Goal: Task Accomplishment & Management: Complete application form

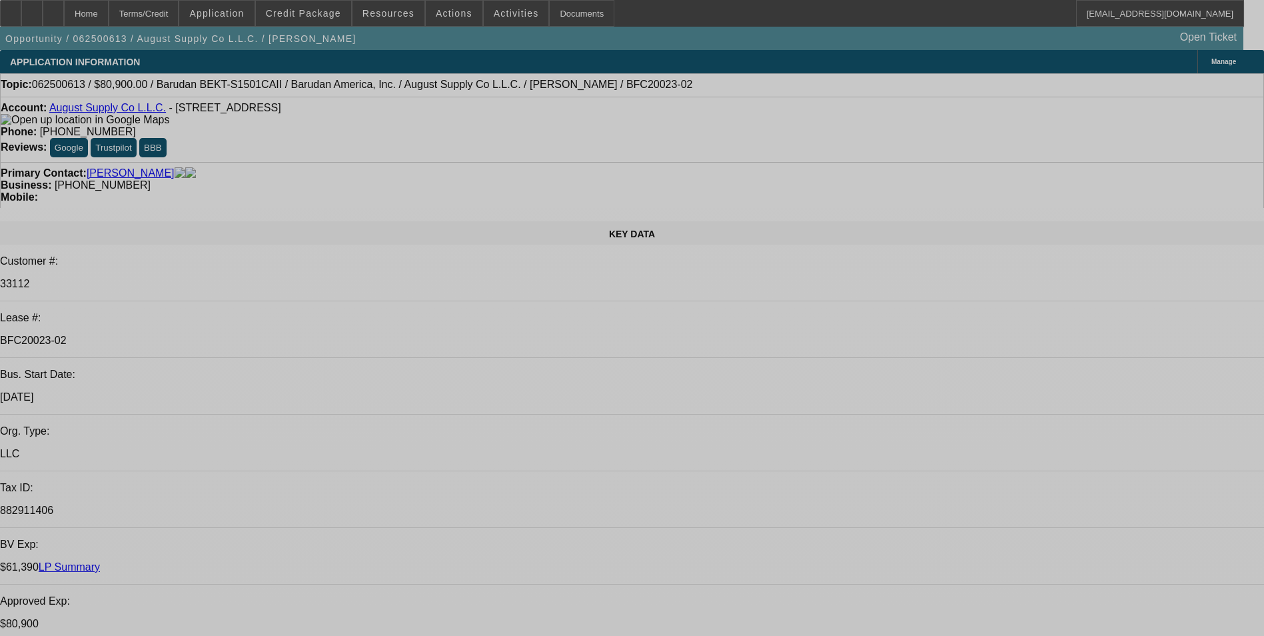
select select "0"
select select "2"
select select "0.1"
select select "0"
select select "2"
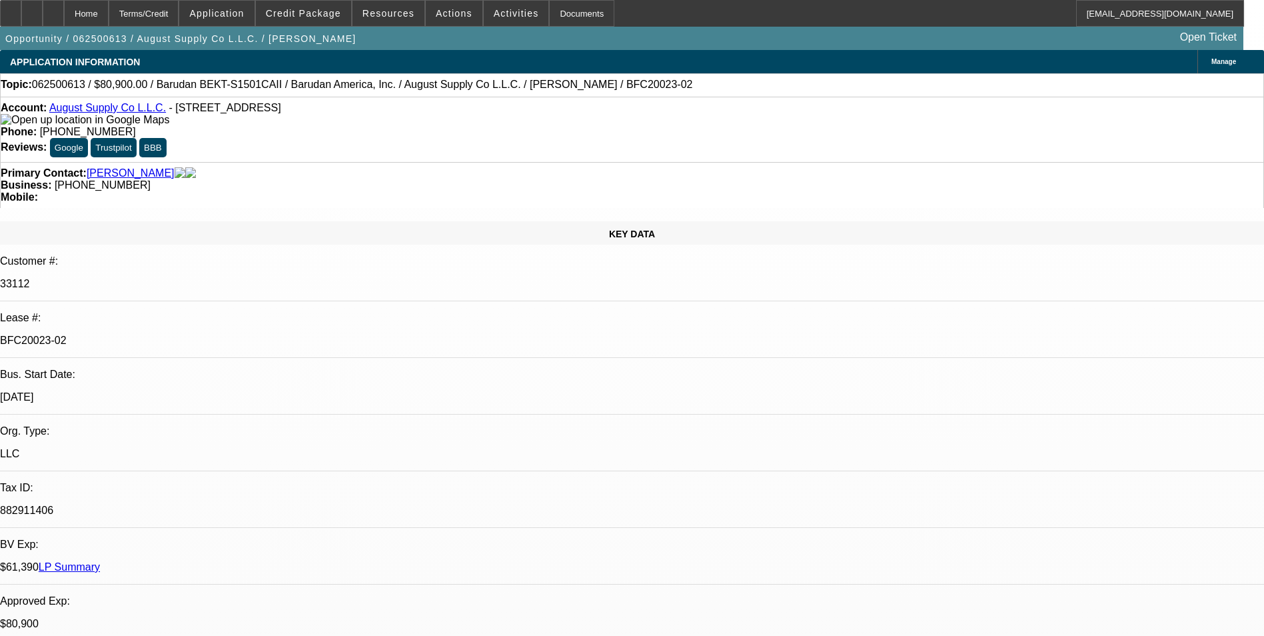
select select "0.1"
select select "0"
select select "2"
select select "0.1"
select select "0"
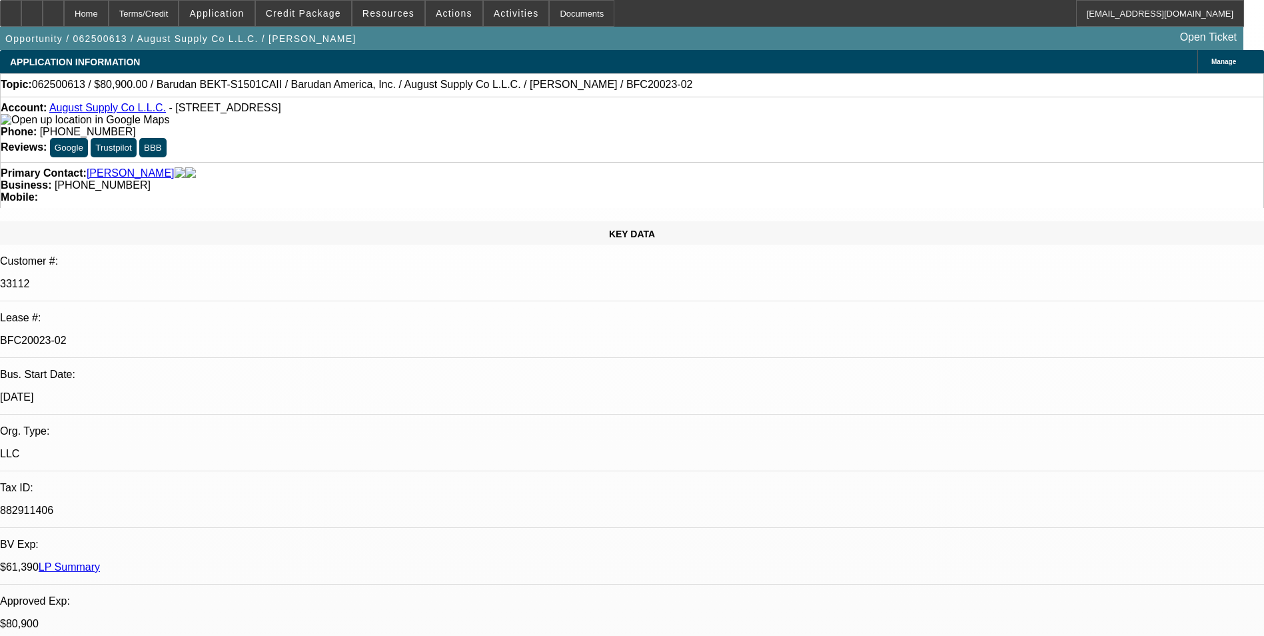
select select "2"
select select "0.1"
select select "1"
select select "2"
select select "4"
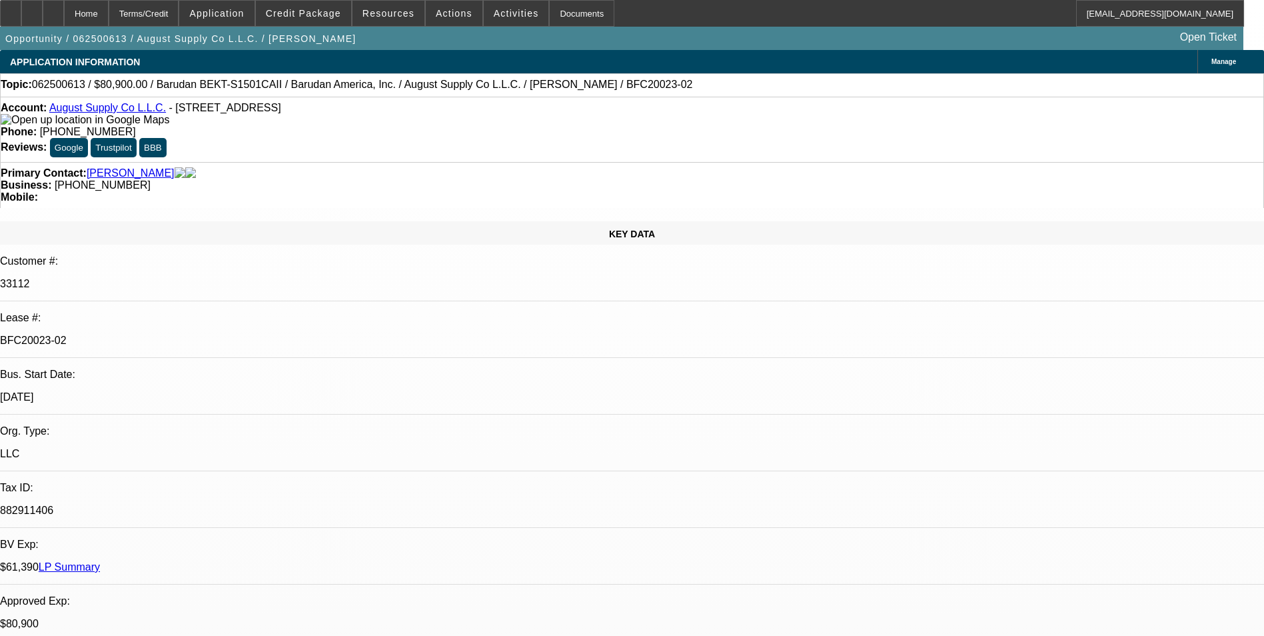
select select "1"
select select "2"
select select "4"
select select "1"
select select "2"
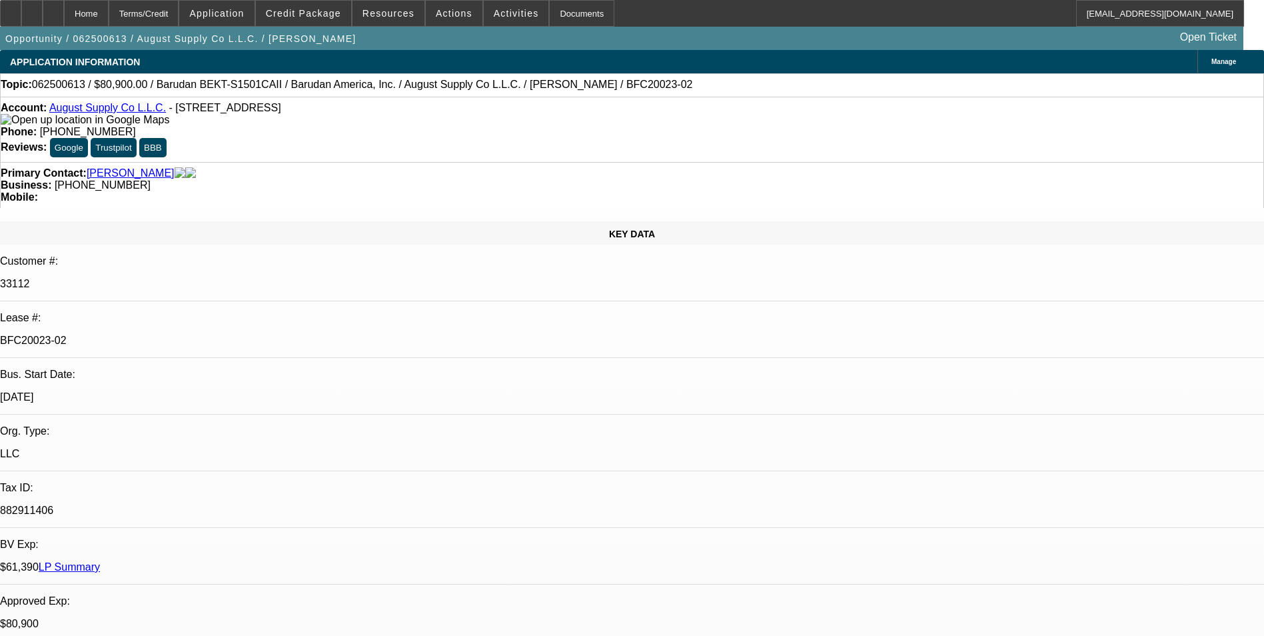
select select "4"
select select "1"
select select "2"
select select "4"
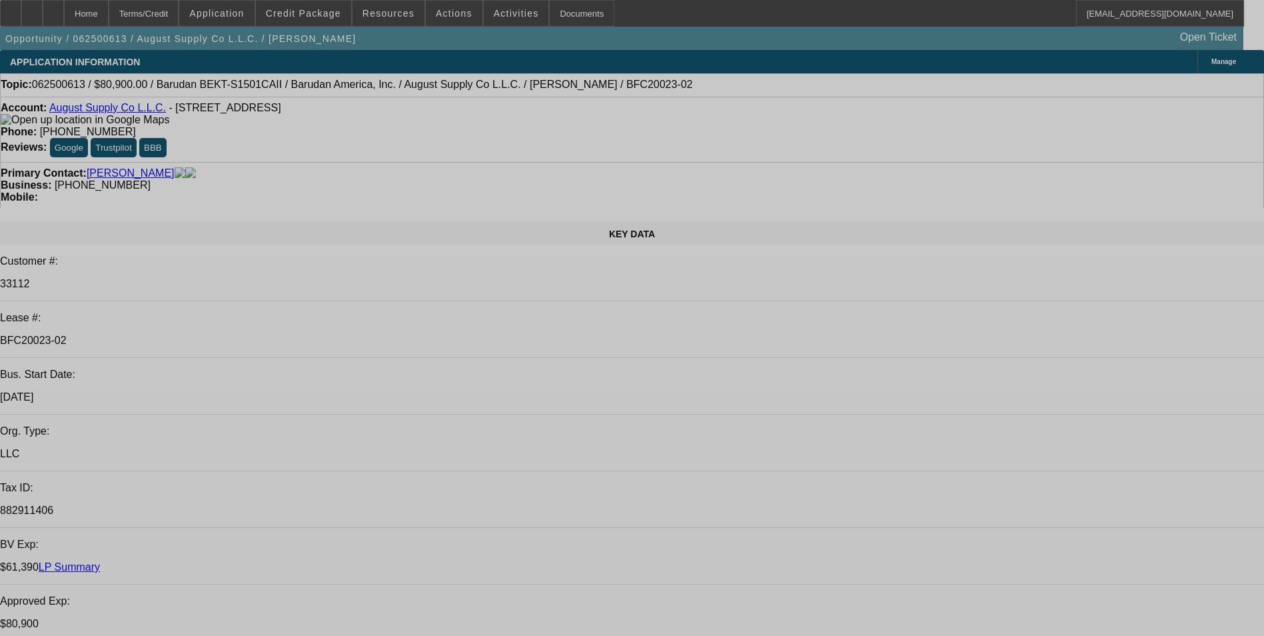
select select "0"
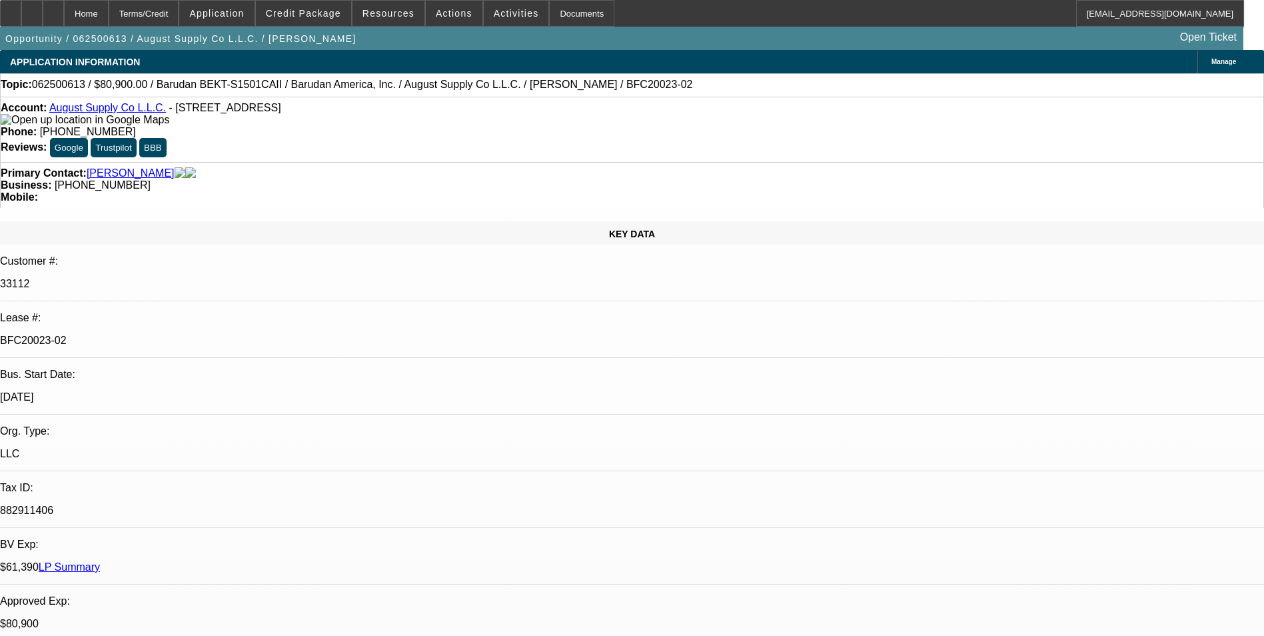
select select "2"
select select "0.1"
select select "0"
select select "2"
select select "0.1"
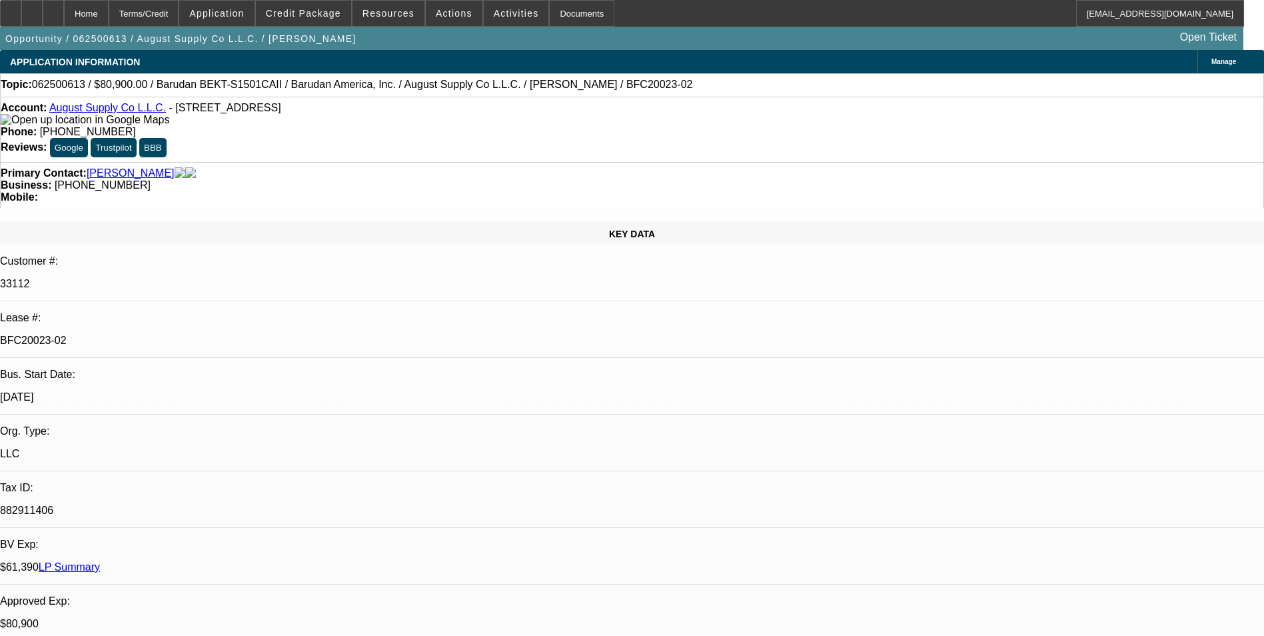
select select "0"
select select "2"
select select "0.1"
select select "0"
select select "2"
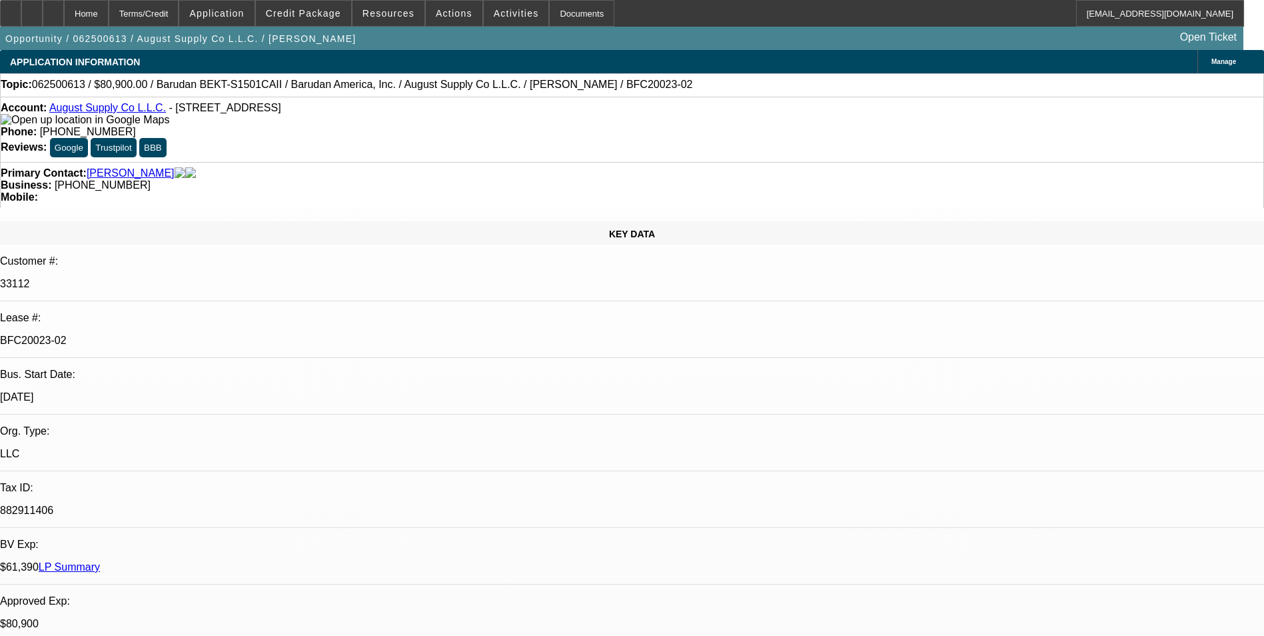
select select "0.1"
select select "1"
select select "2"
select select "4"
select select "1"
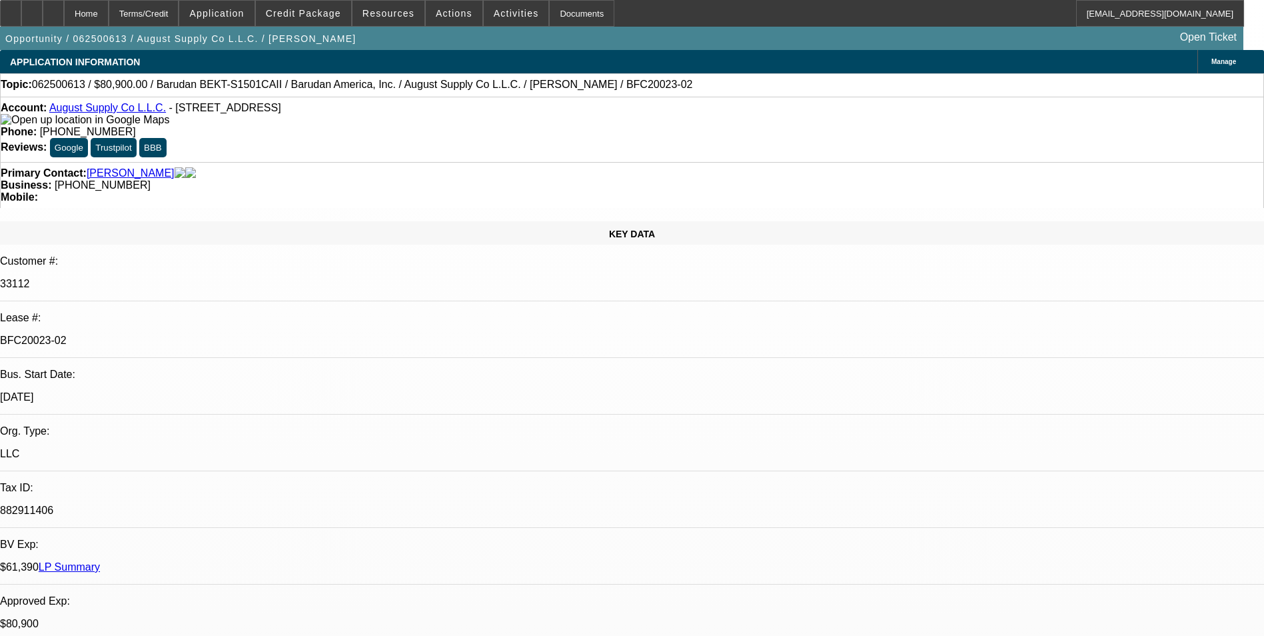
select select "2"
select select "4"
select select "1"
select select "2"
select select "4"
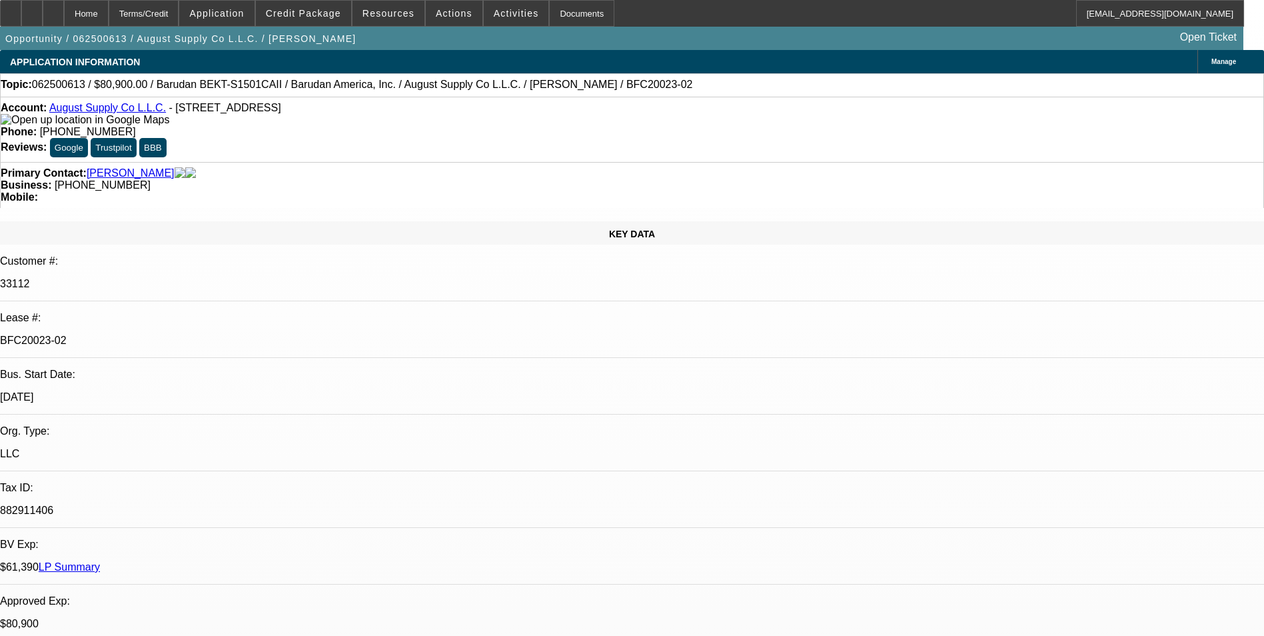
select select "1"
select select "2"
select select "4"
